Goal: Information Seeking & Learning: Learn about a topic

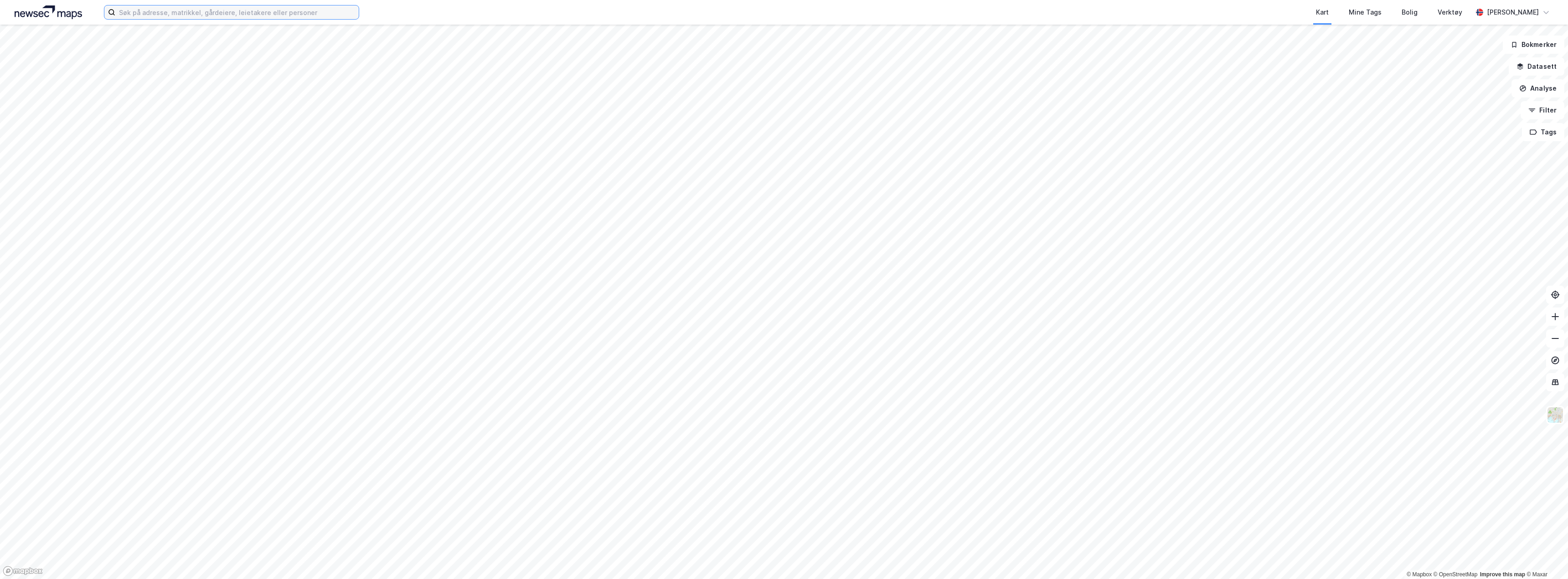
click at [147, 13] on input at bounding box center [237, 12] width 243 height 13
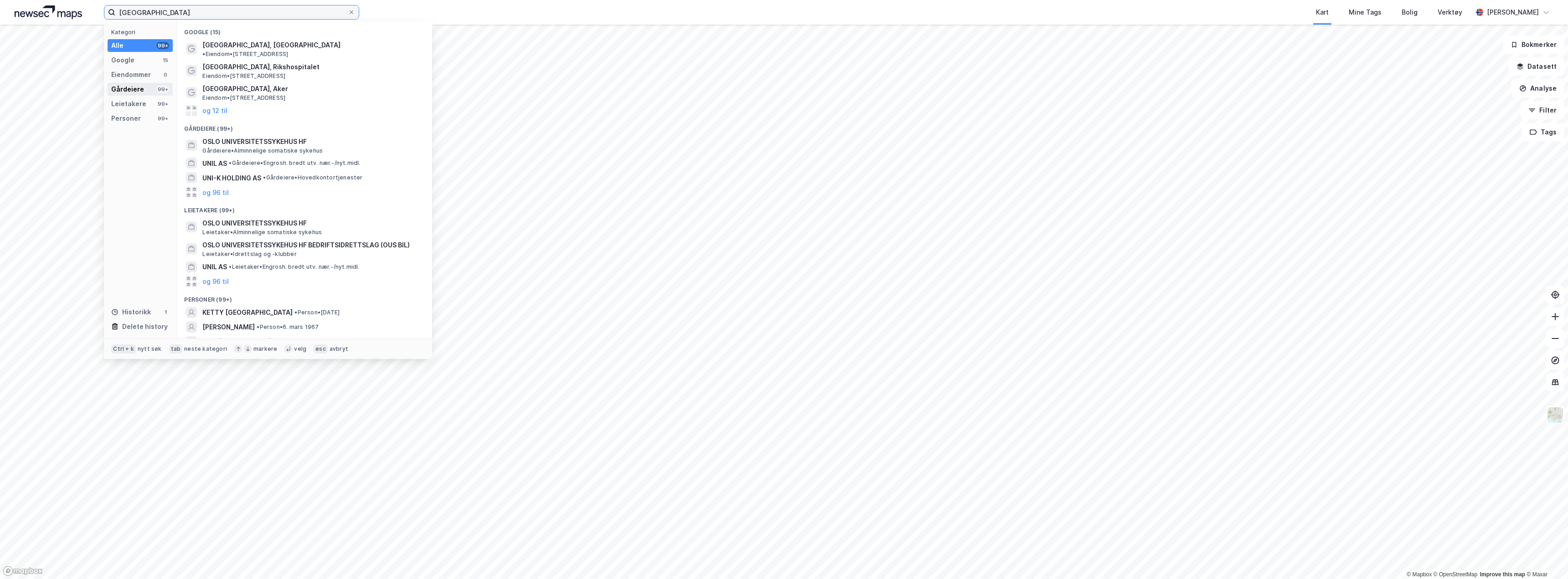
type input "[GEOGRAPHIC_DATA]"
click at [132, 90] on div "Gårdeiere" at bounding box center [128, 89] width 33 height 11
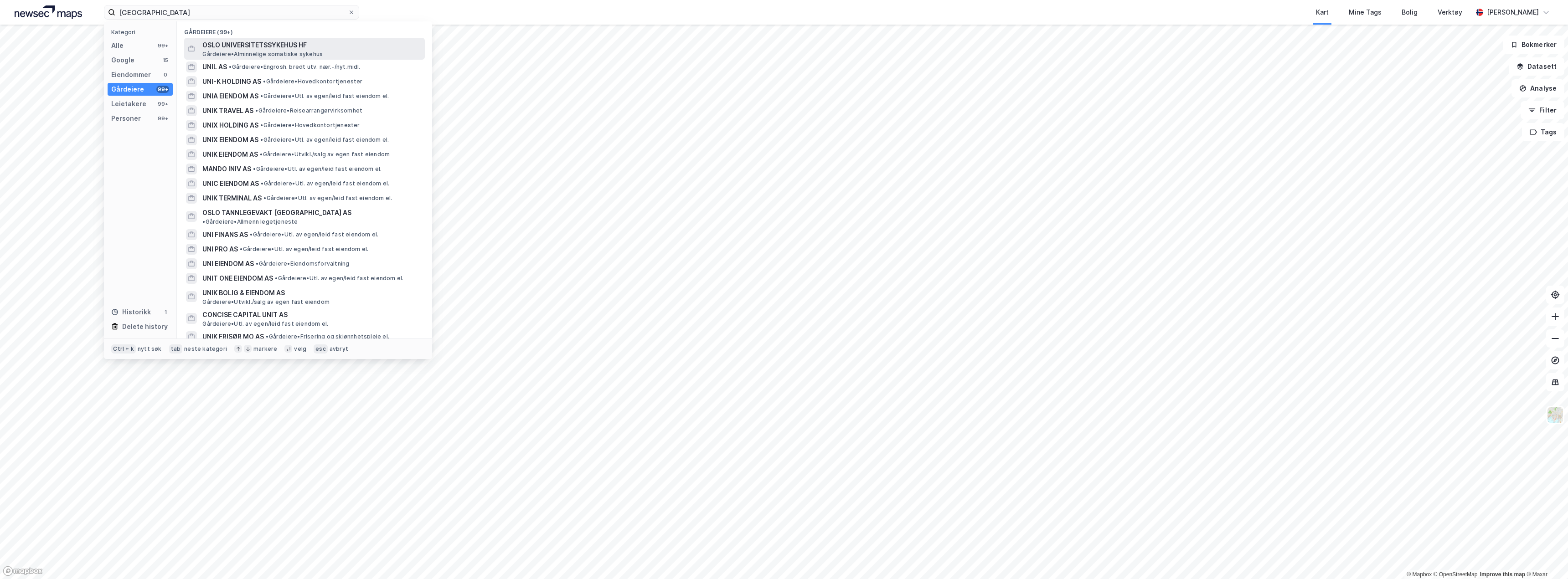
click at [261, 46] on span "OSLO UNIVERSITETSSYKEHUS HF" at bounding box center [311, 45] width 219 height 11
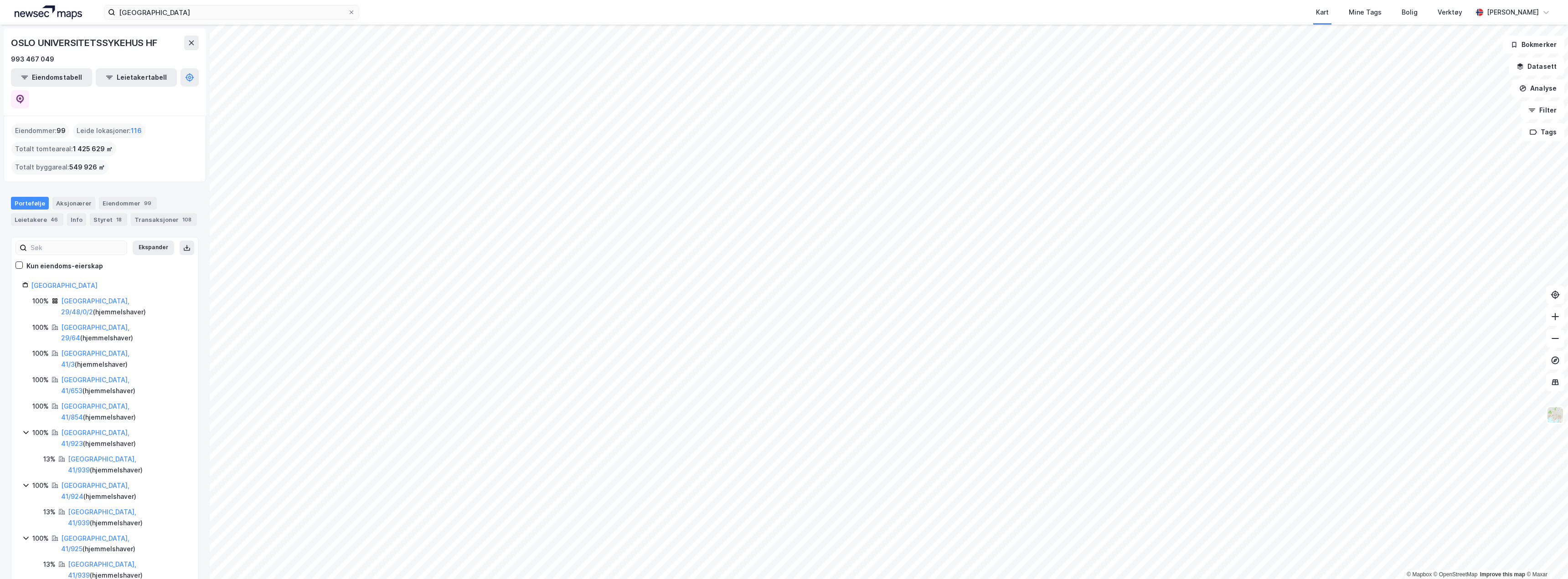
click at [30, 260] on div "Kun eiendoms-eierskap" at bounding box center [65, 266] width 77 height 11
